Goal: Communication & Community: Share content

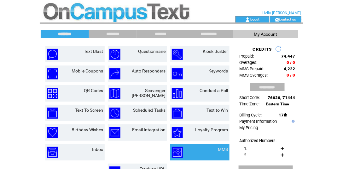
click at [202, 147] on td at bounding box center [187, 151] width 31 height 11
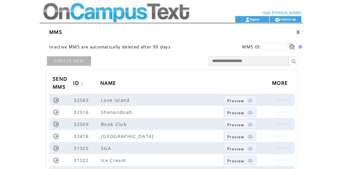
click at [68, 63] on link "CREATE NEW" at bounding box center [69, 60] width 44 height 9
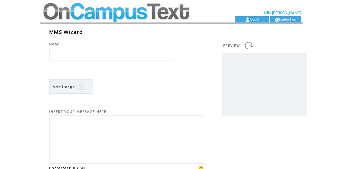
click at [68, 51] on input "text" at bounding box center [112, 54] width 126 height 13
type input "**********"
drag, startPoint x: 59, startPoint y: 78, endPoint x: 61, endPoint y: 72, distance: 6.7
click at [60, 75] on td "Add Image" at bounding box center [126, 83] width 155 height 21
click at [81, 87] on img at bounding box center [82, 87] width 6 height 6
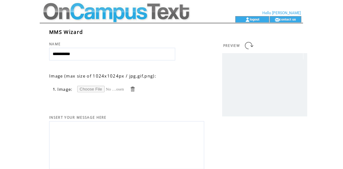
click at [84, 90] on input "file" at bounding box center [100, 89] width 47 height 7
type input "**********"
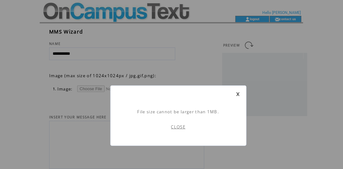
click at [176, 128] on link "CLOSE" at bounding box center [178, 127] width 15 height 6
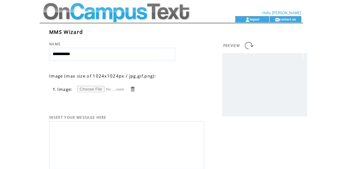
click at [92, 91] on input "file" at bounding box center [100, 89] width 47 height 7
type input "**********"
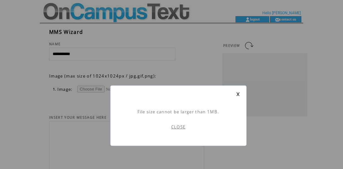
scroll to position [0, 0]
click at [178, 125] on link "CLOSE" at bounding box center [178, 127] width 15 height 6
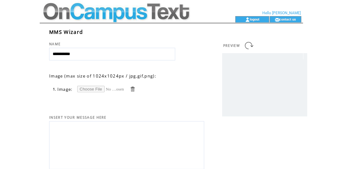
click at [85, 88] on input "file" at bounding box center [100, 89] width 47 height 7
type input "**********"
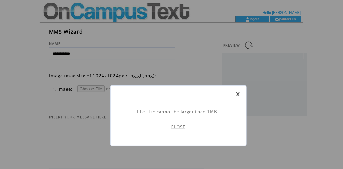
click at [182, 131] on td "CLOSE" at bounding box center [178, 126] width 123 height 25
click at [180, 128] on link "CLOSE" at bounding box center [178, 127] width 15 height 6
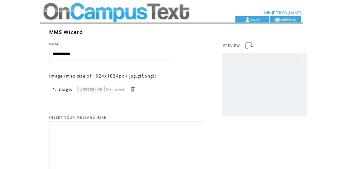
click at [95, 89] on input "file" at bounding box center [100, 89] width 47 height 7
type input "**********"
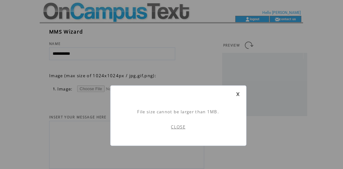
click at [174, 125] on link "CLOSE" at bounding box center [178, 127] width 15 height 6
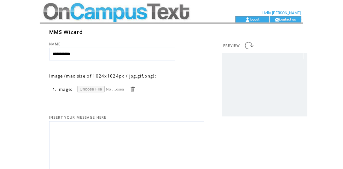
click at [92, 91] on input "file" at bounding box center [100, 89] width 47 height 7
type input "**********"
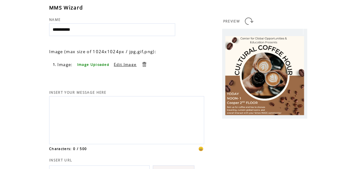
scroll to position [100, 0]
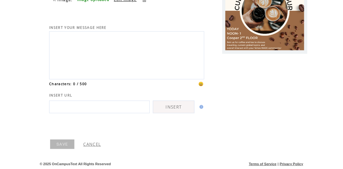
click at [60, 144] on link "SAVE" at bounding box center [62, 143] width 24 height 9
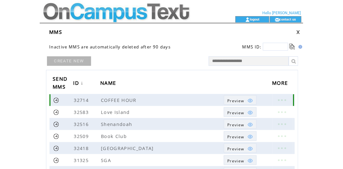
click at [56, 97] on link at bounding box center [56, 100] width 6 height 6
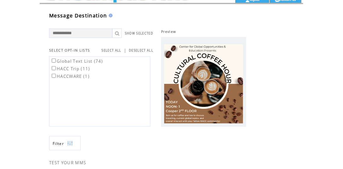
scroll to position [21, 0]
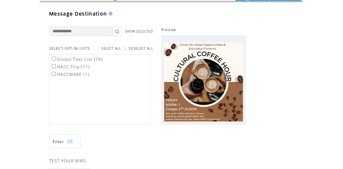
click at [74, 60] on label "Global Text List (74)" at bounding box center [77, 59] width 53 height 6
click at [75, 67] on label "HACC Trip (11)" at bounding box center [71, 67] width 40 height 6
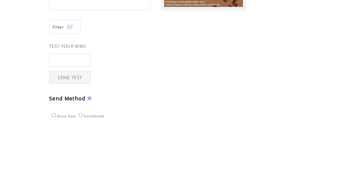
scroll to position [233, 0]
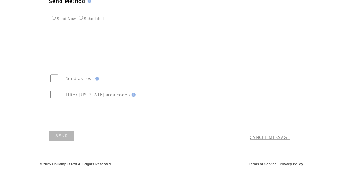
click at [62, 135] on link "SEND" at bounding box center [61, 135] width 25 height 9
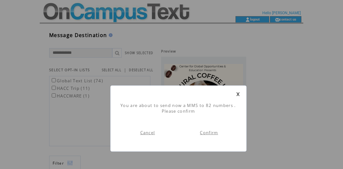
scroll to position [0, 0]
click at [207, 132] on link "Confirm" at bounding box center [209, 132] width 18 height 6
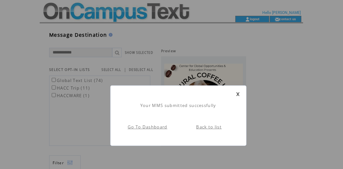
scroll to position [1, 0]
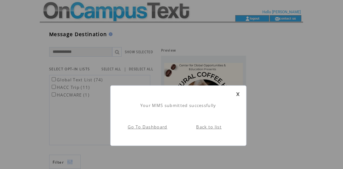
click at [144, 124] on link "Go To Dashboard" at bounding box center [148, 127] width 40 height 6
